Goal: Find contact information: Find contact information

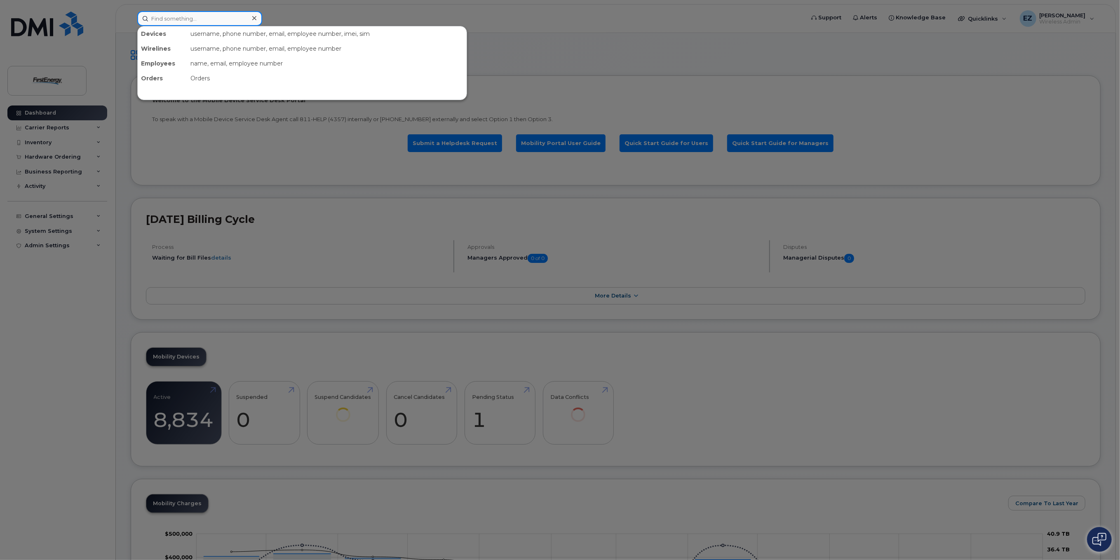
click at [212, 22] on input at bounding box center [199, 18] width 125 height 15
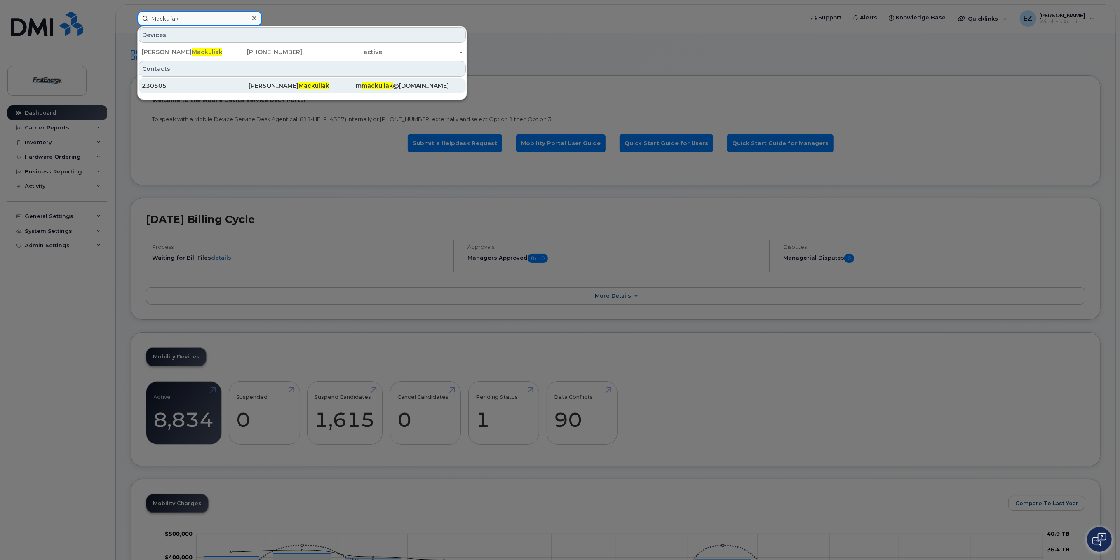
type input "Mackuliak"
click at [155, 83] on div "230505" at bounding box center [195, 86] width 107 height 8
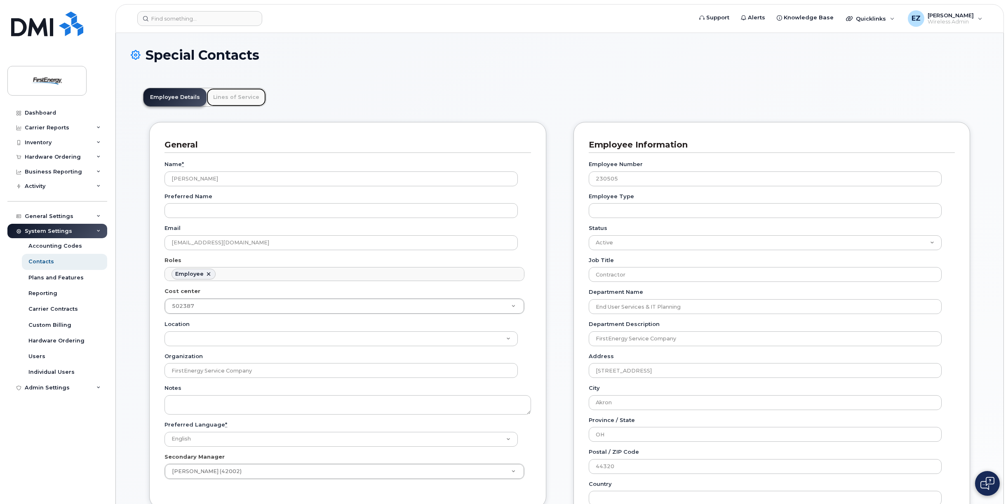
click at [222, 99] on link "Lines of Service" at bounding box center [236, 97] width 59 height 18
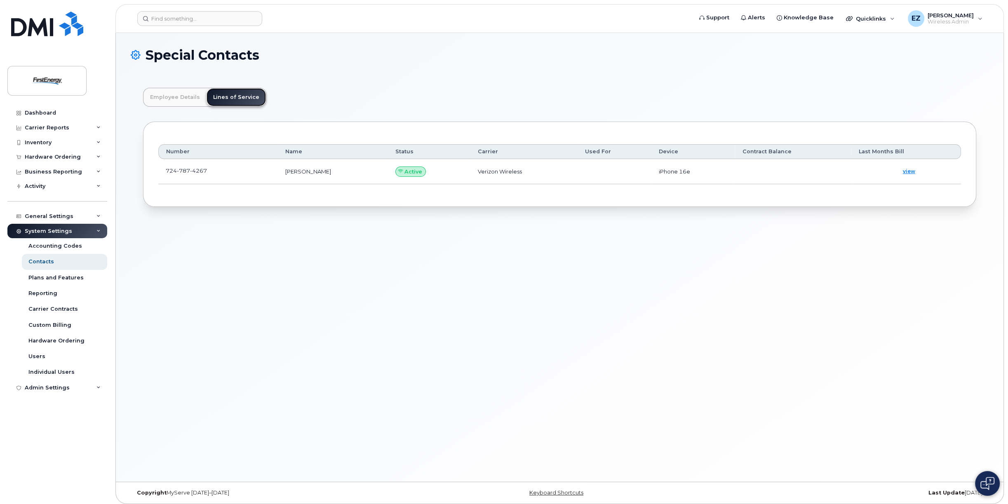
scroll to position [29, 0]
drag, startPoint x: 208, startPoint y: 174, endPoint x: 158, endPoint y: 175, distance: 49.5
click at [158, 175] on td "724 787 4267" at bounding box center [218, 171] width 120 height 25
copy span "724 787 4267"
